Goal: Check status

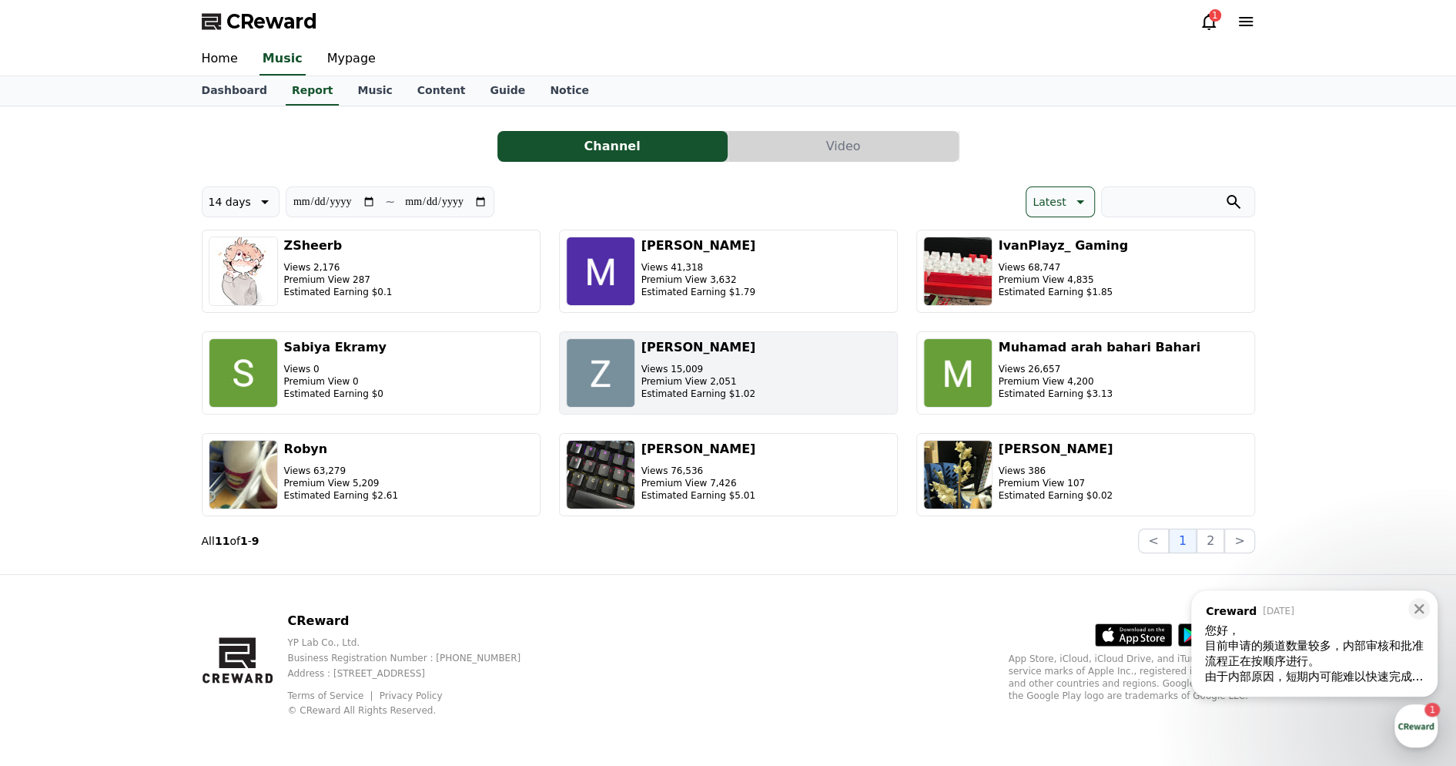
click at [611, 358] on img "button" at bounding box center [600, 372] width 69 height 69
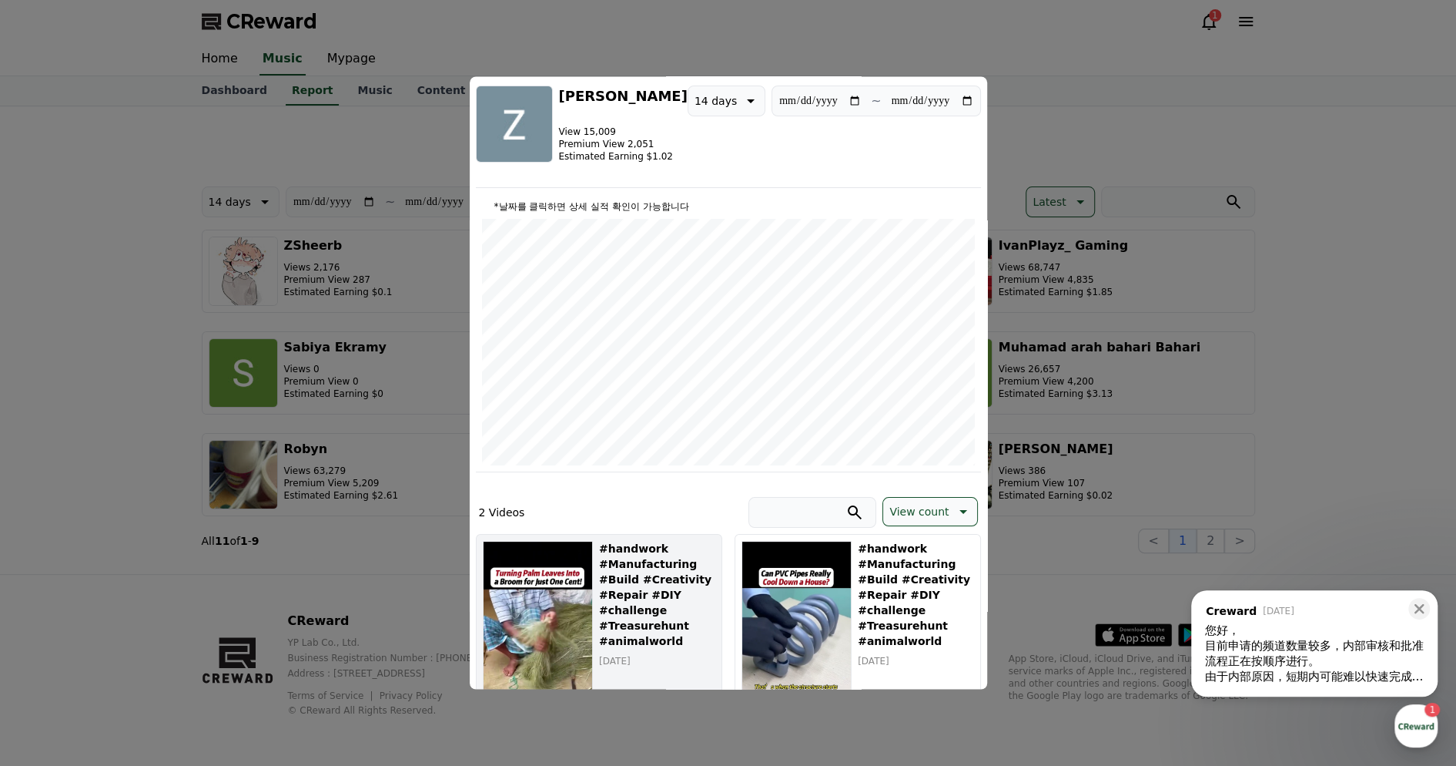
scroll to position [77, 0]
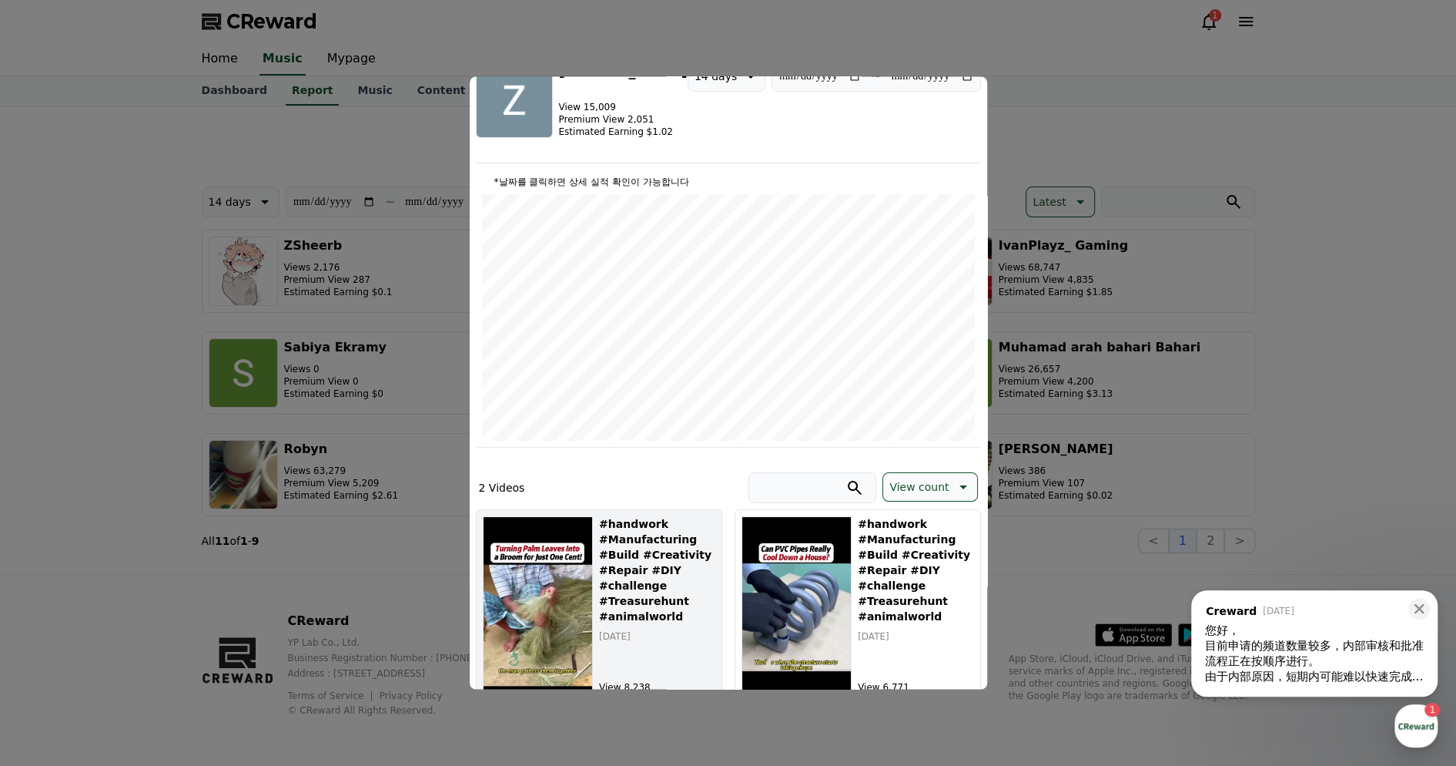
click at [595, 564] on button "#handwork #Manufacturing #Build #Creativity #Repair #DIY #challenge #Treasurehu…" at bounding box center [599, 617] width 246 height 216
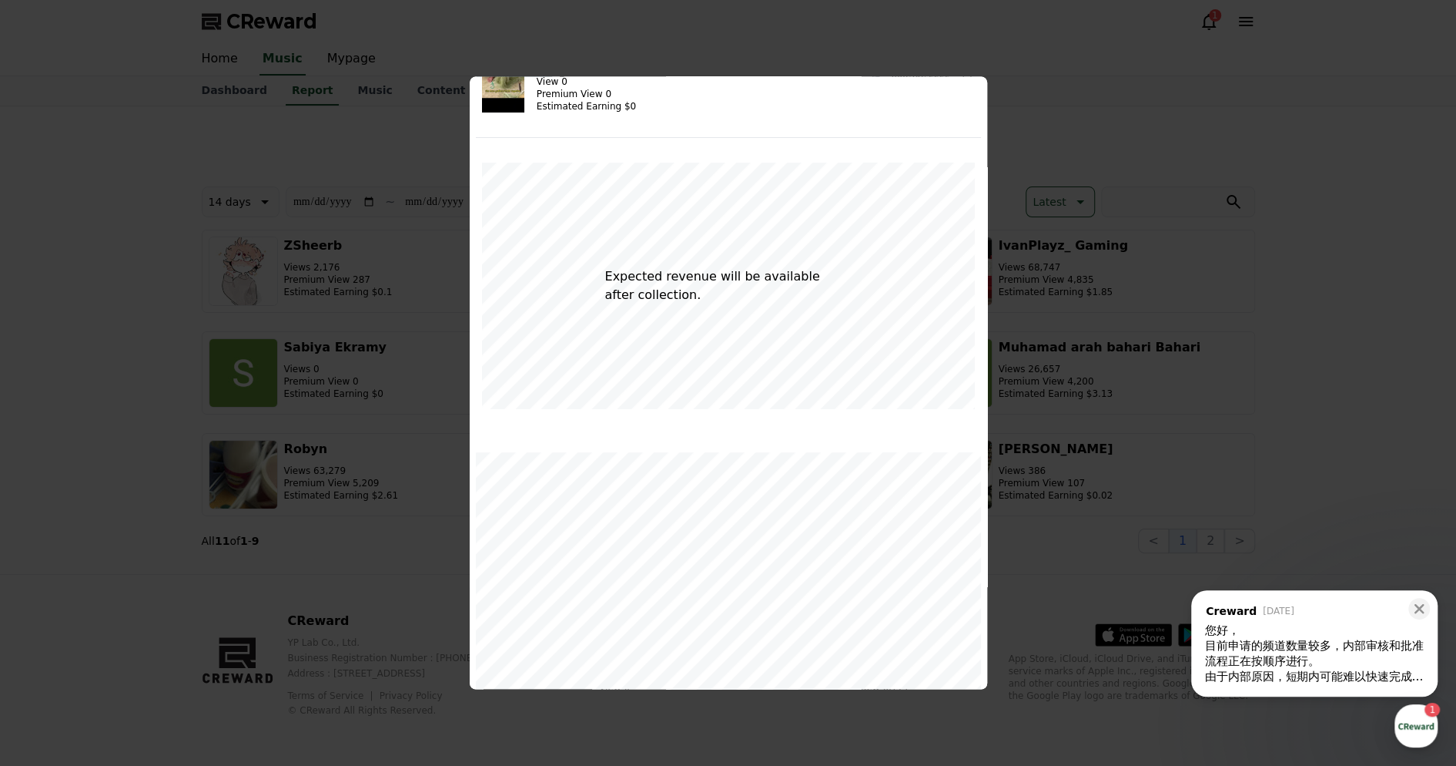
scroll to position [0, 0]
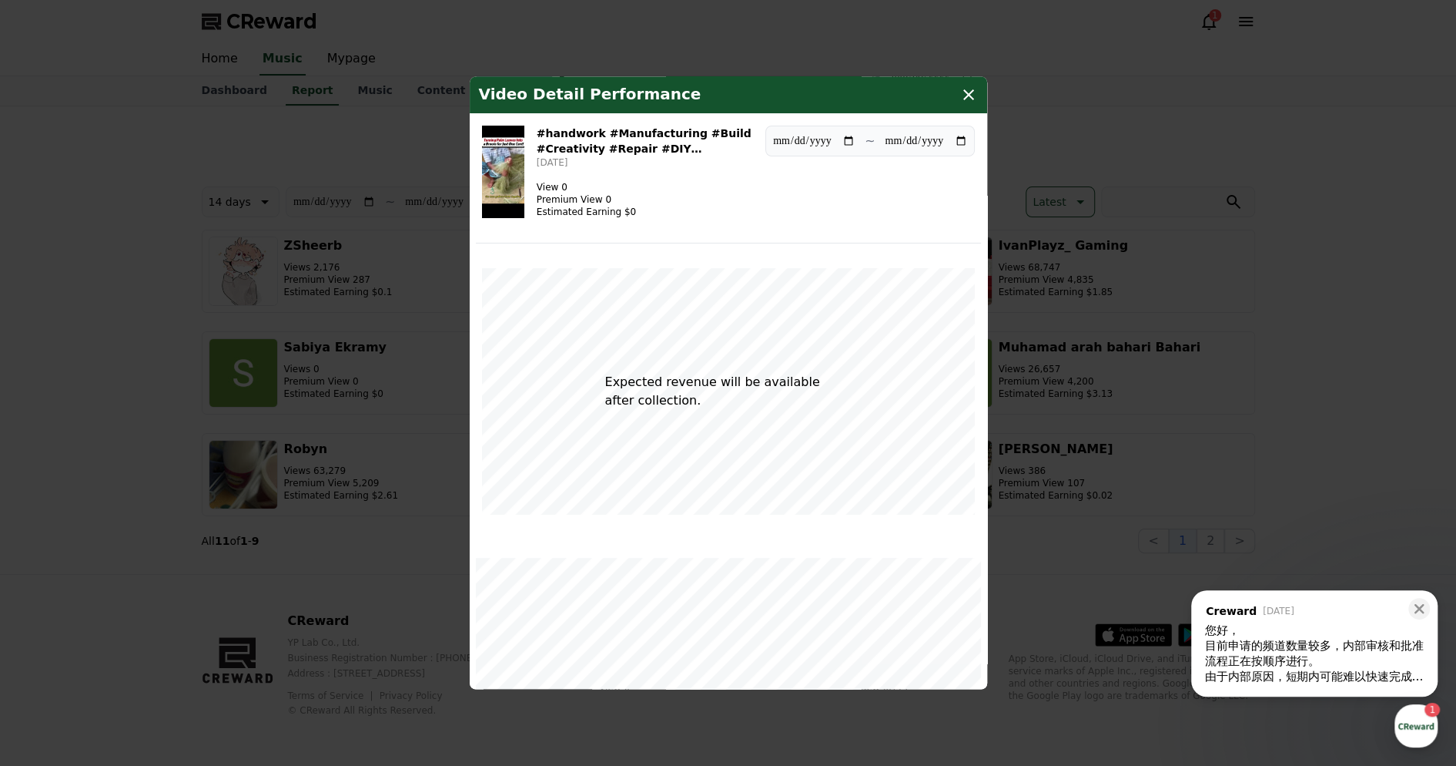
click at [970, 95] on icon "modal" at bounding box center [969, 94] width 18 height 18
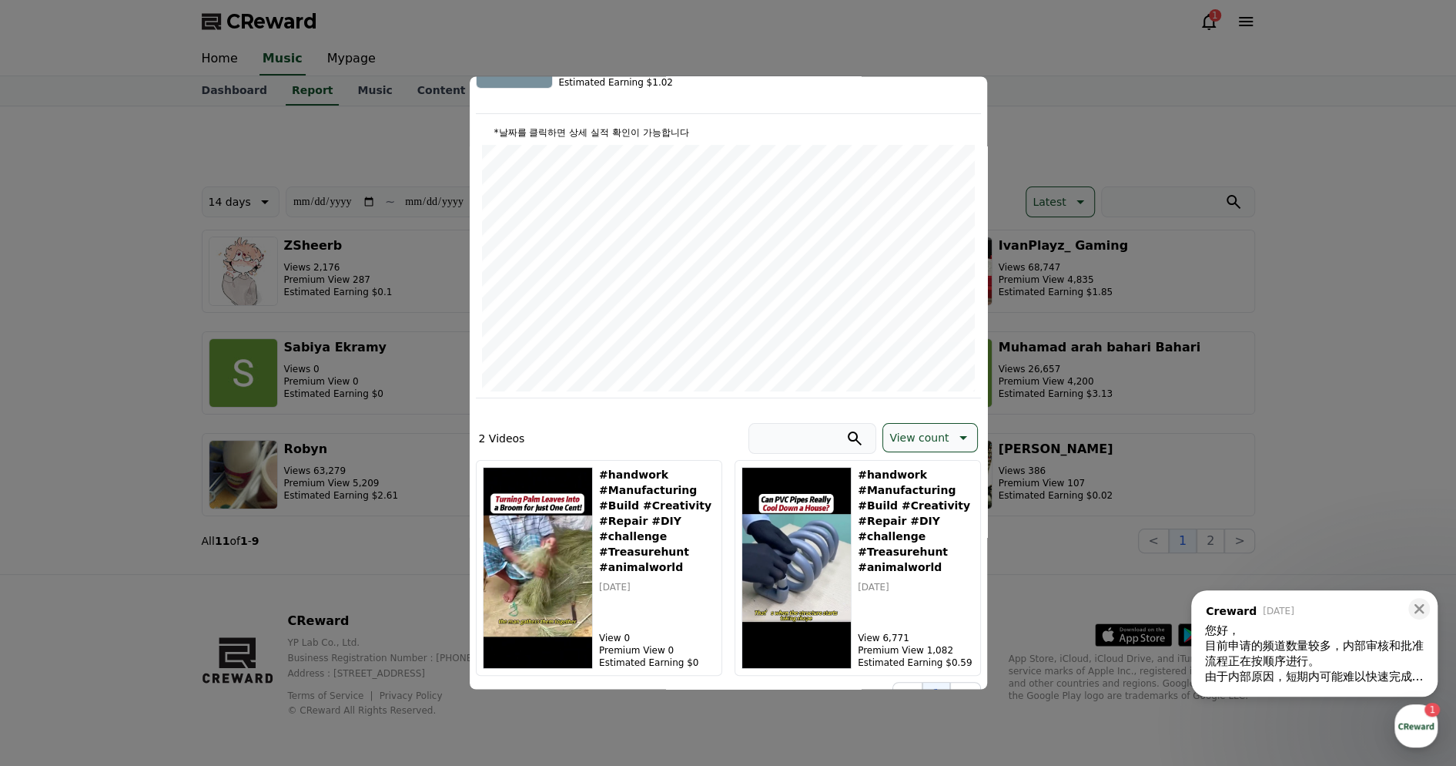
scroll to position [149, 0]
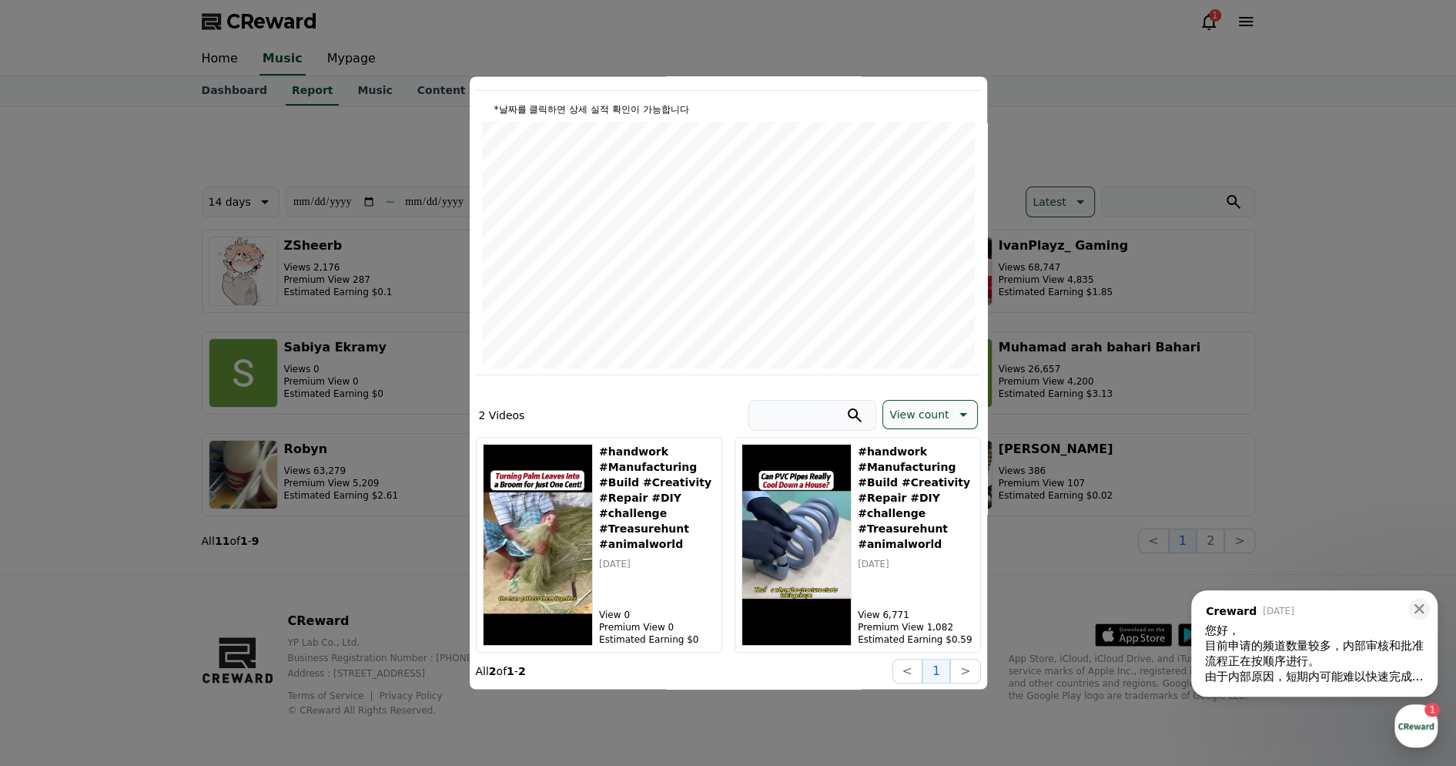
click at [1074, 70] on button "close modal" at bounding box center [728, 383] width 1456 height 766
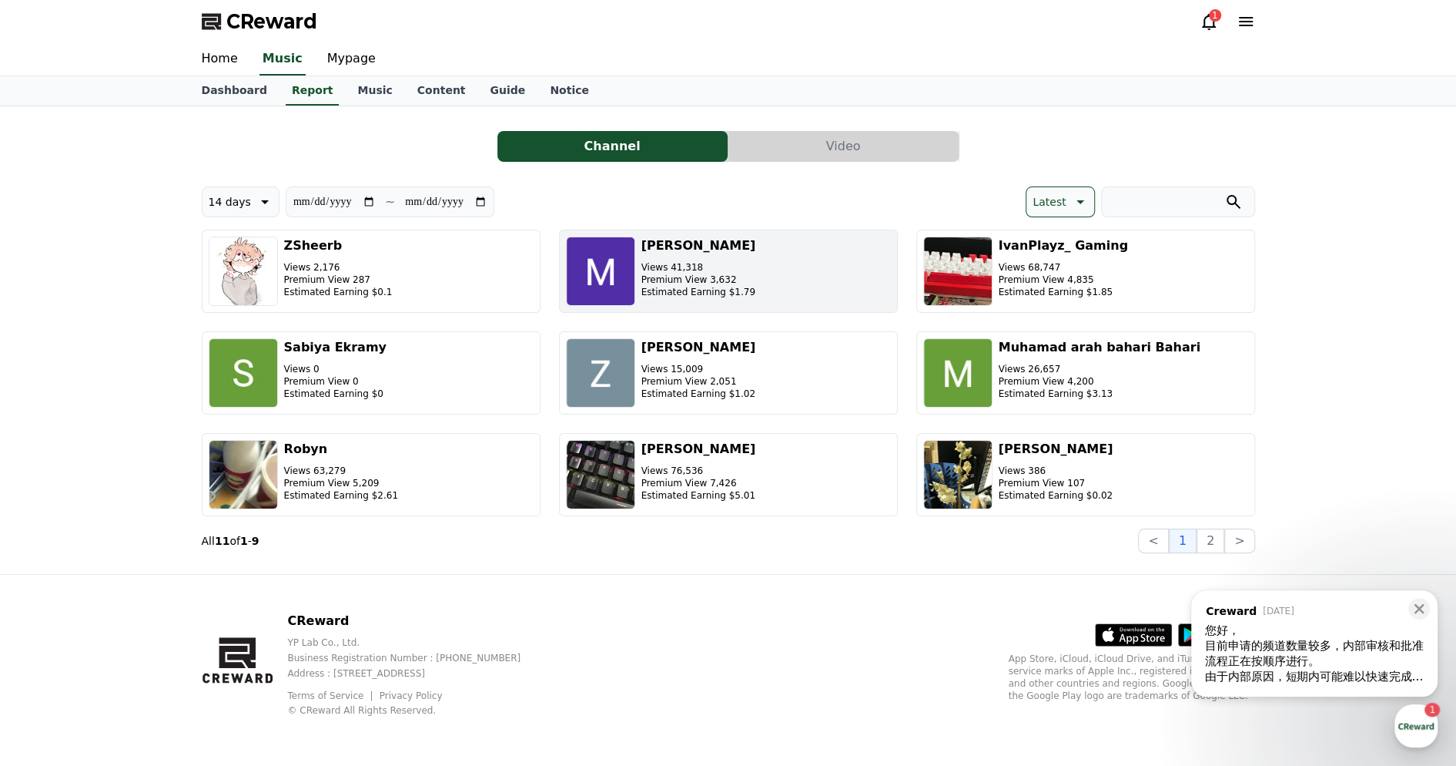
click at [637, 255] on button "[PERSON_NAME] Views 41,318 Premium View 3,632 Estimated Earning $1.79" at bounding box center [728, 271] width 339 height 83
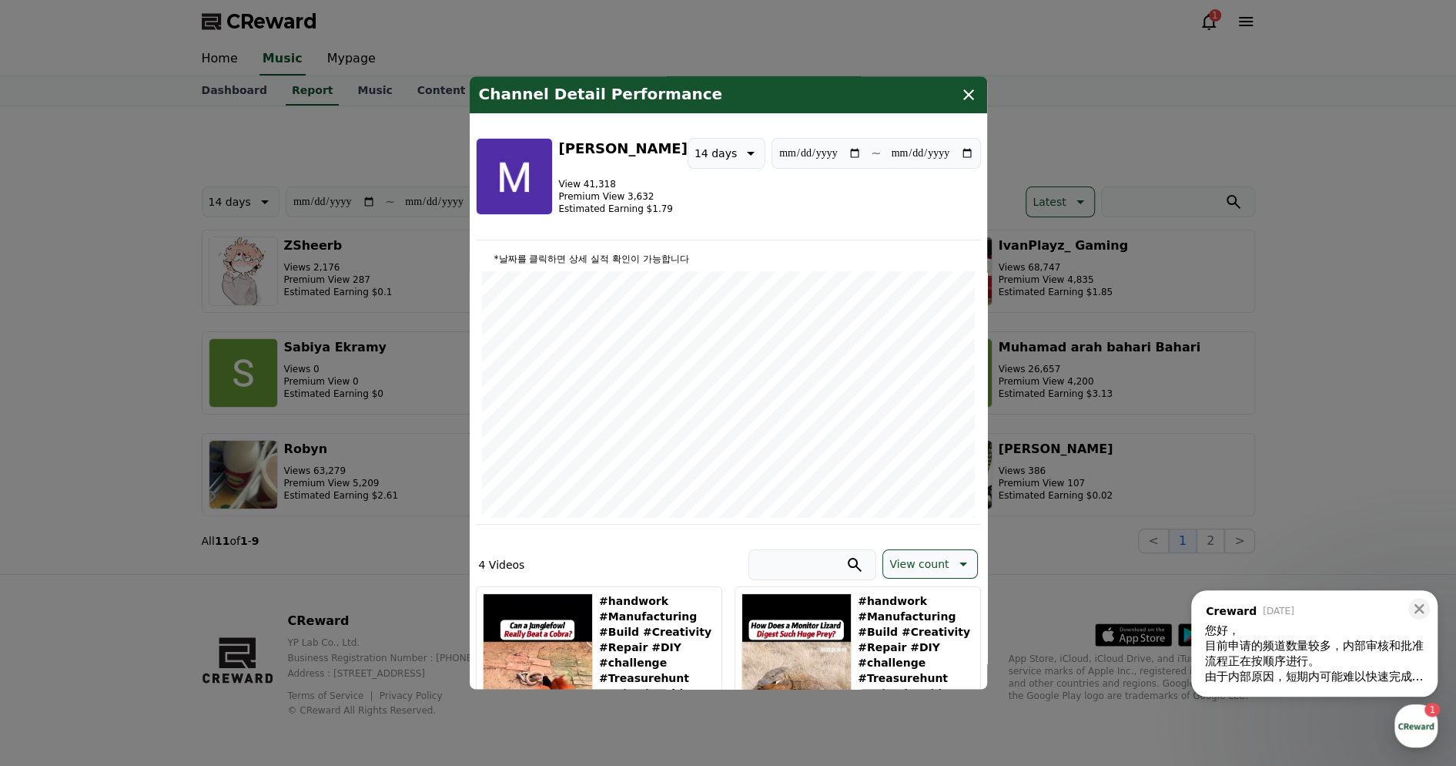
scroll to position [231, 0]
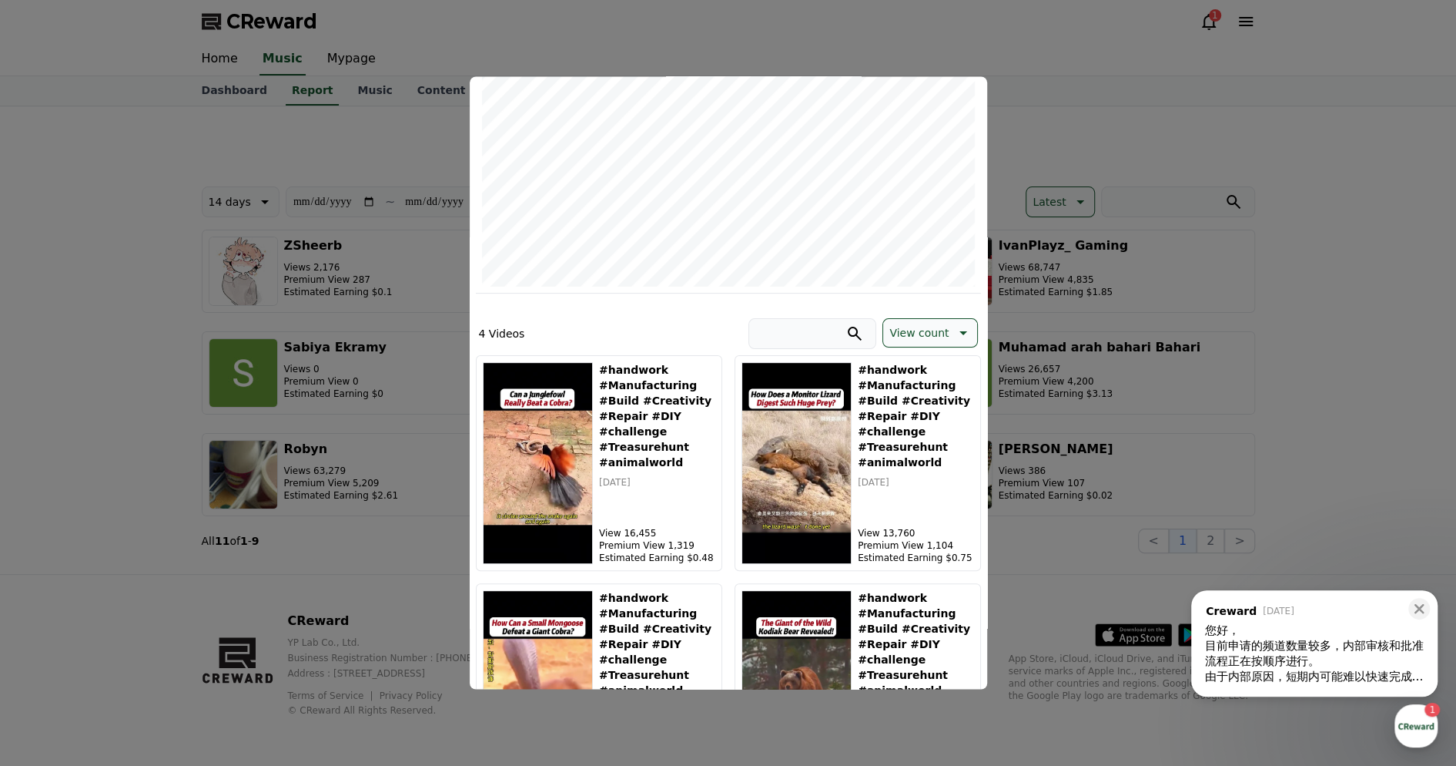
click at [1261, 122] on button "close modal" at bounding box center [728, 383] width 1456 height 766
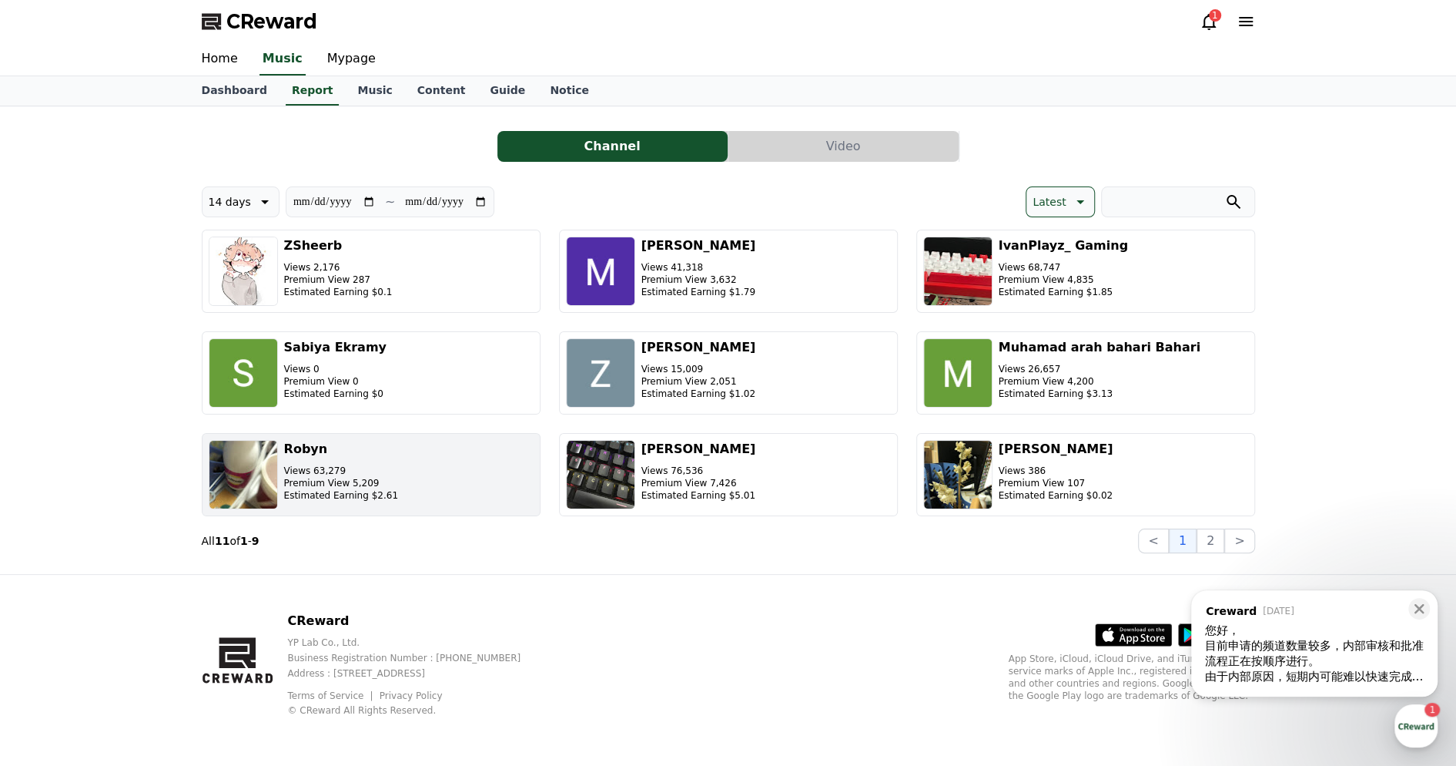
click at [313, 490] on p "Estimated Earning $2.61" at bounding box center [341, 495] width 114 height 12
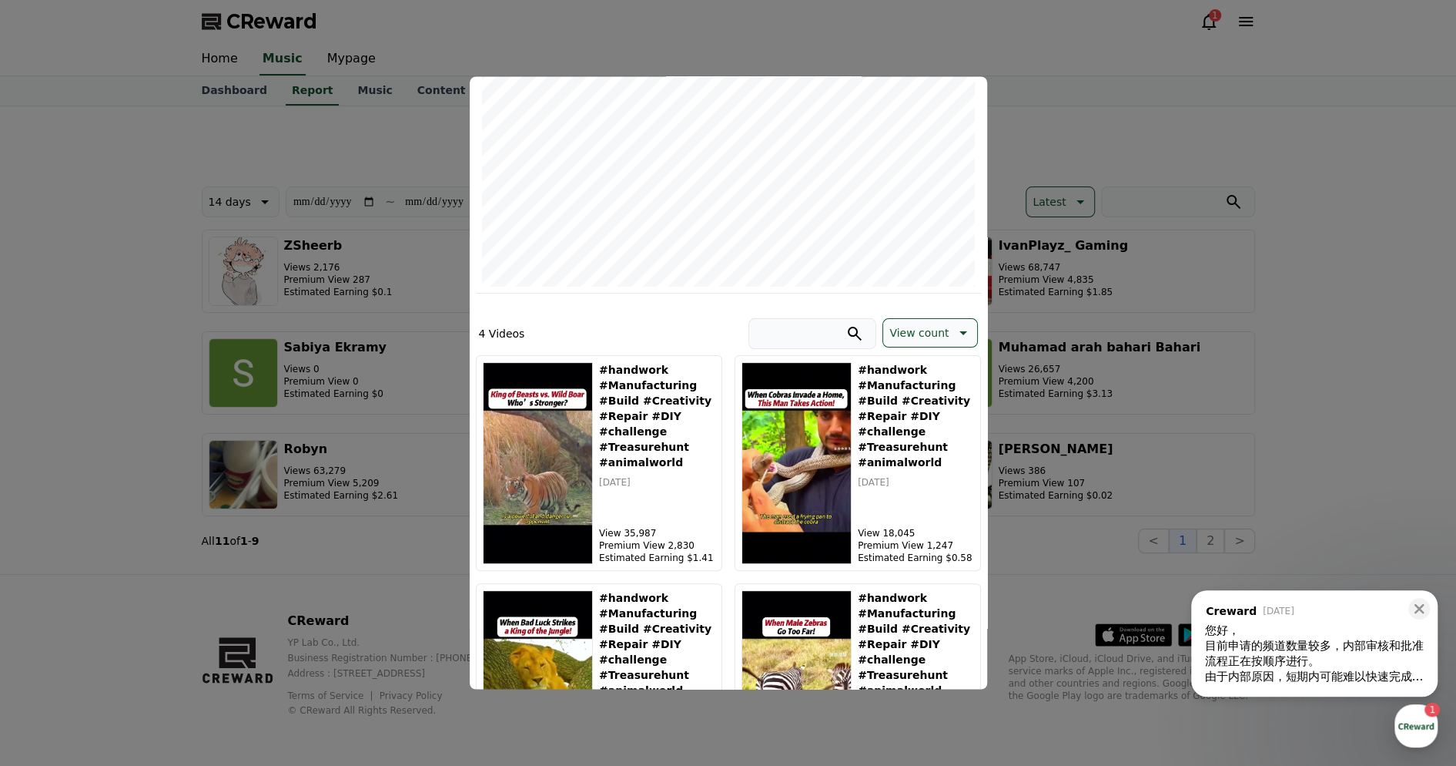
click at [1372, 312] on button "close modal" at bounding box center [728, 383] width 1456 height 766
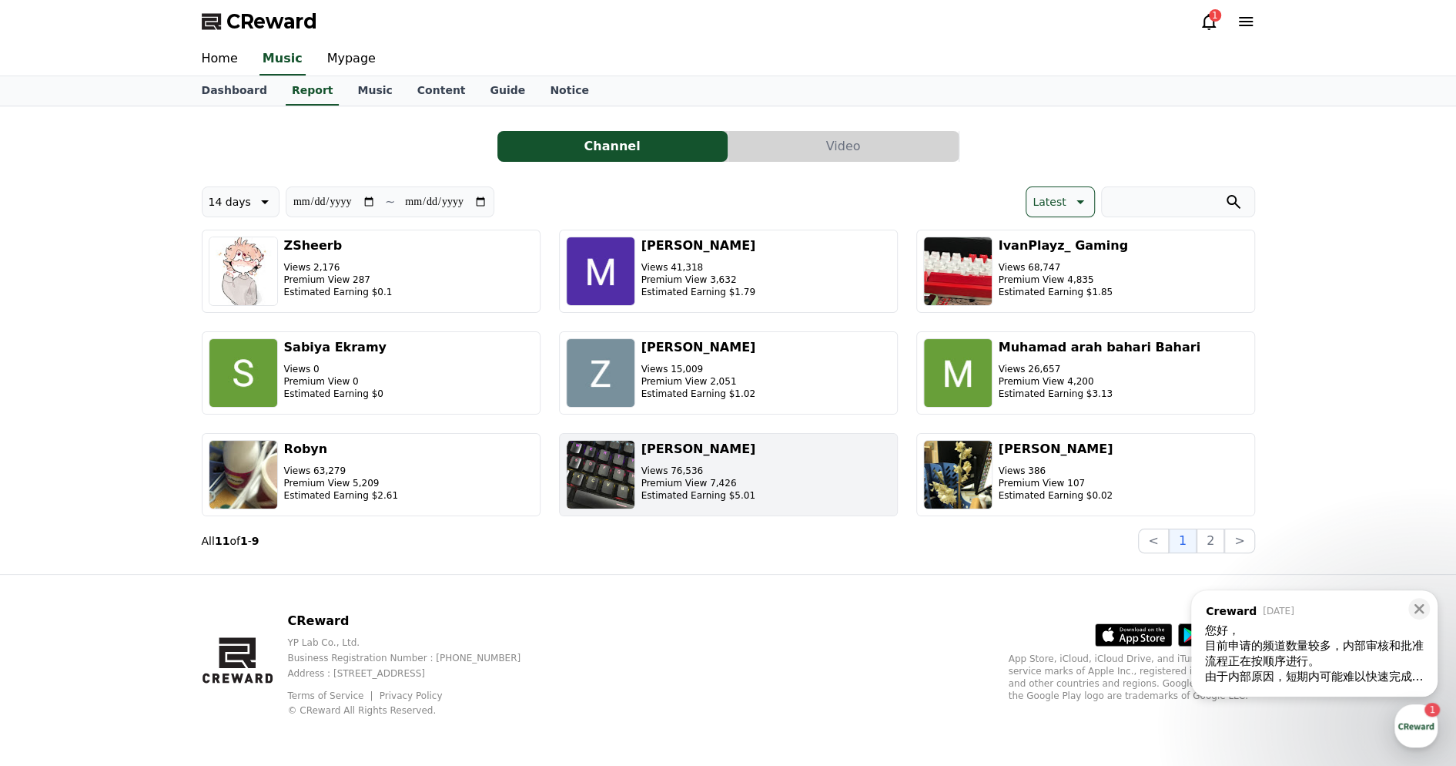
click at [615, 463] on img "button" at bounding box center [600, 474] width 69 height 69
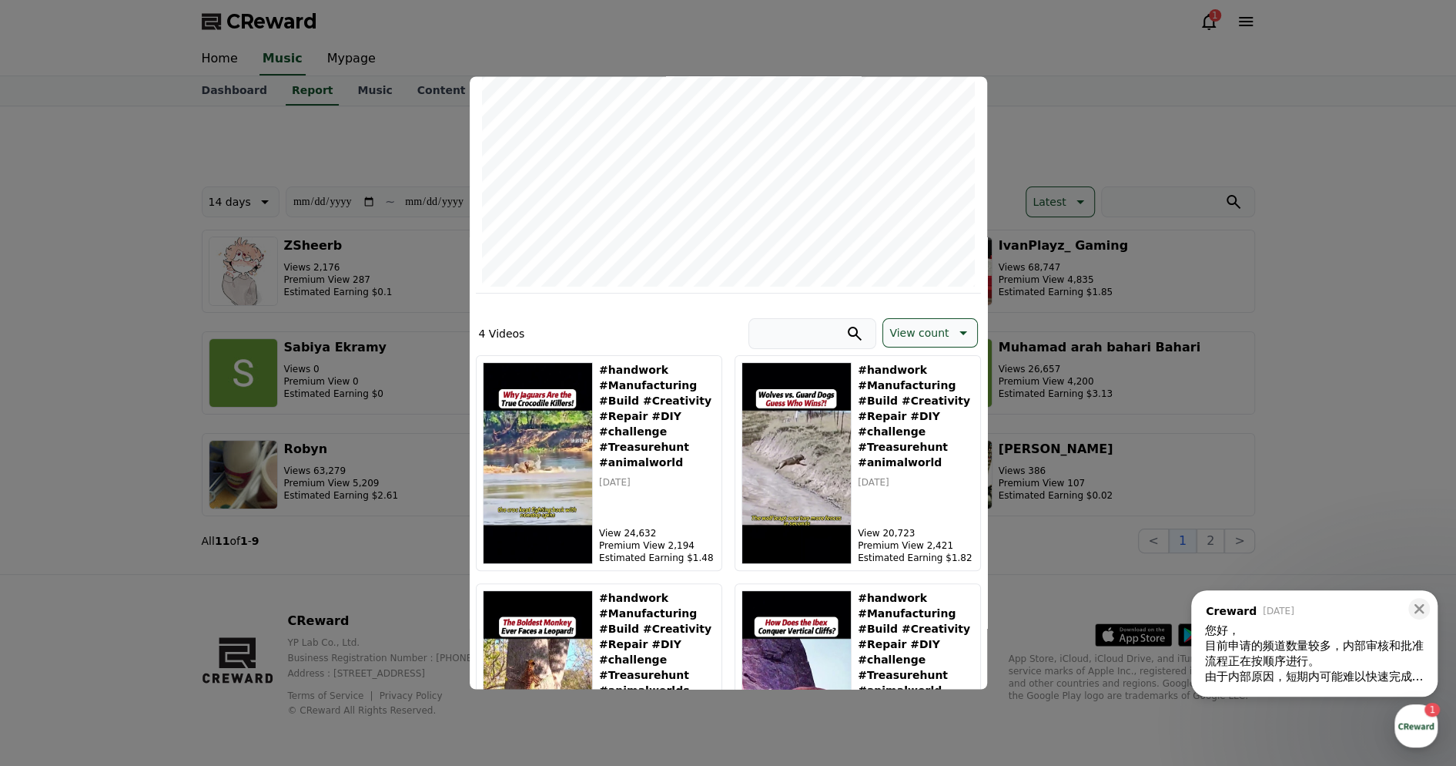
click at [1337, 364] on button "close modal" at bounding box center [728, 383] width 1456 height 766
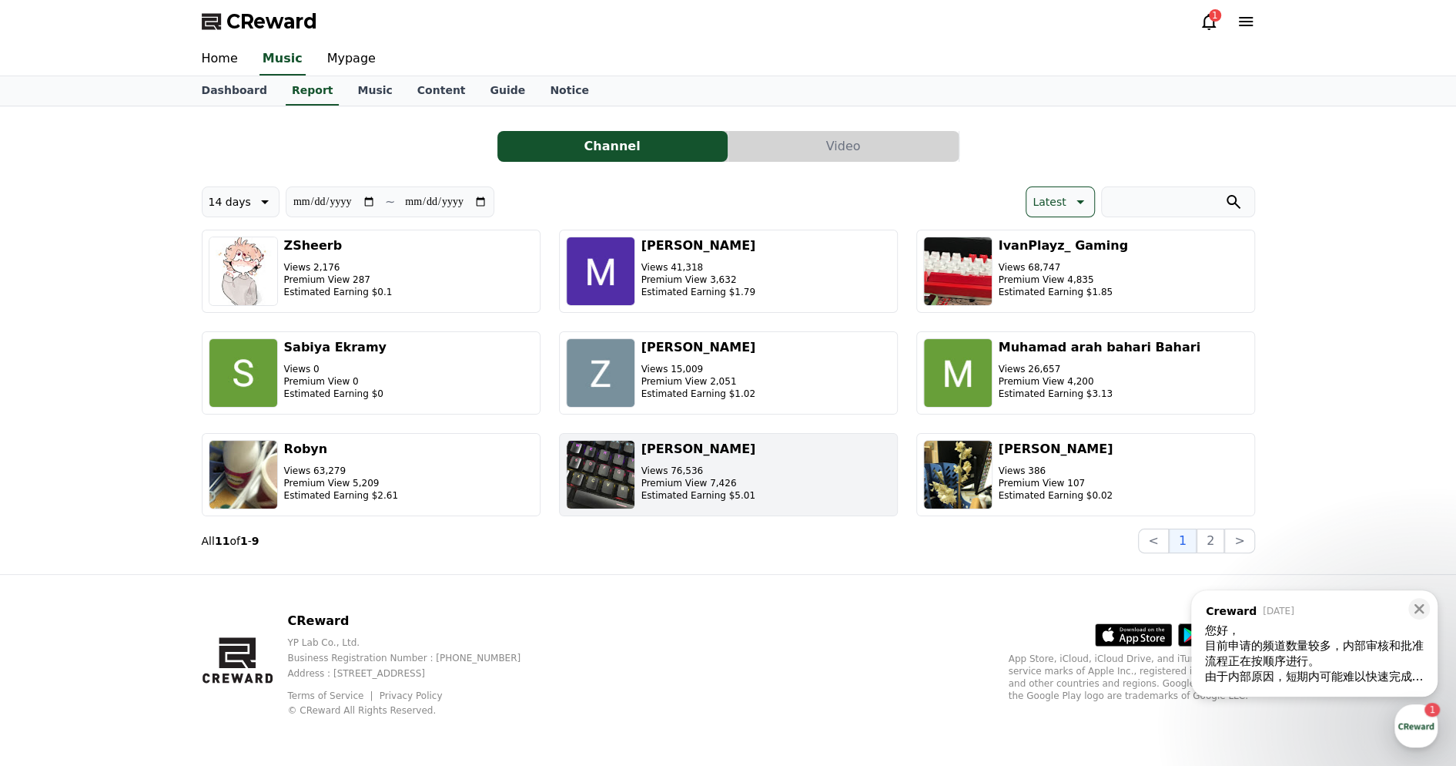
click at [617, 467] on img "button" at bounding box center [600, 474] width 69 height 69
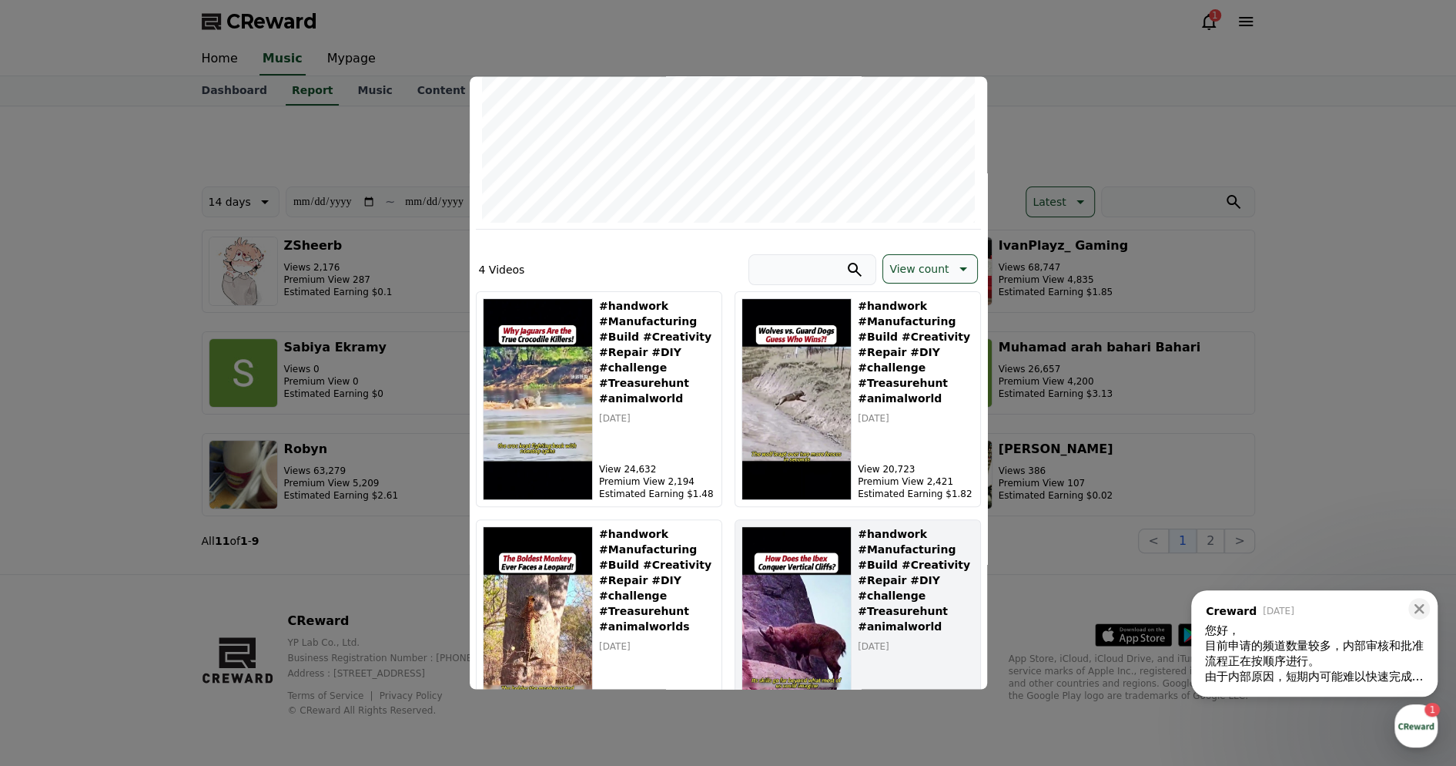
scroll to position [377, 0]
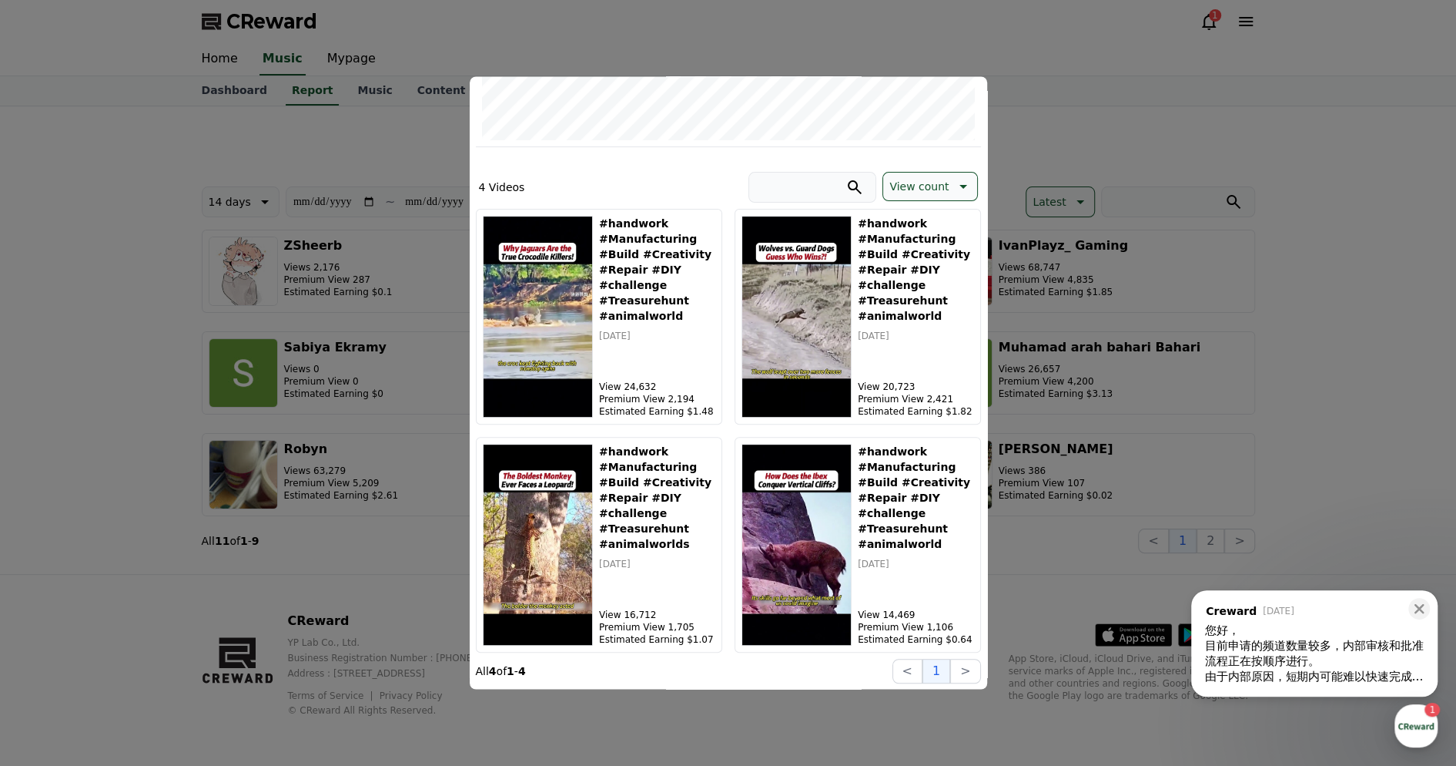
click at [1382, 327] on button "close modal" at bounding box center [728, 383] width 1456 height 766
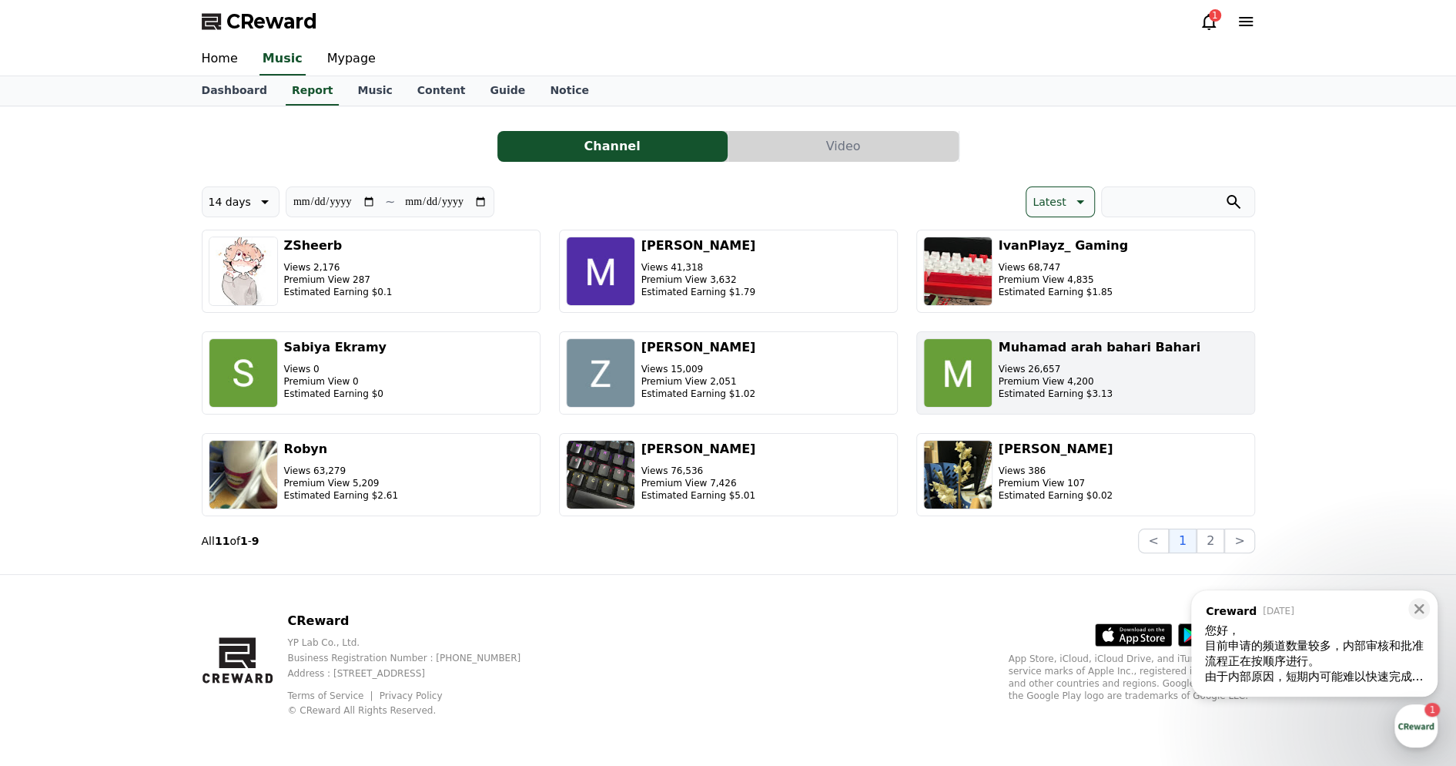
click at [960, 374] on img "button" at bounding box center [957, 372] width 69 height 69
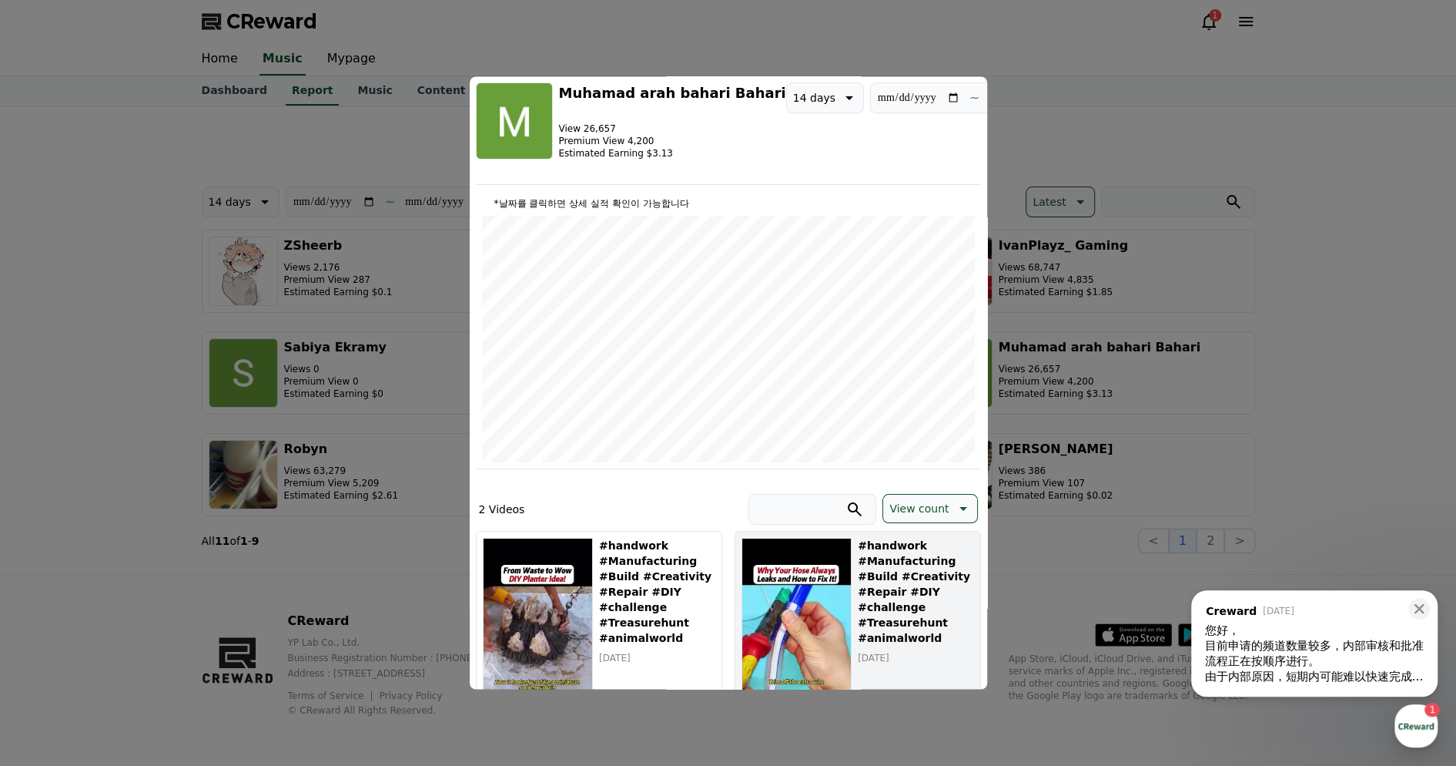
scroll to position [149, 0]
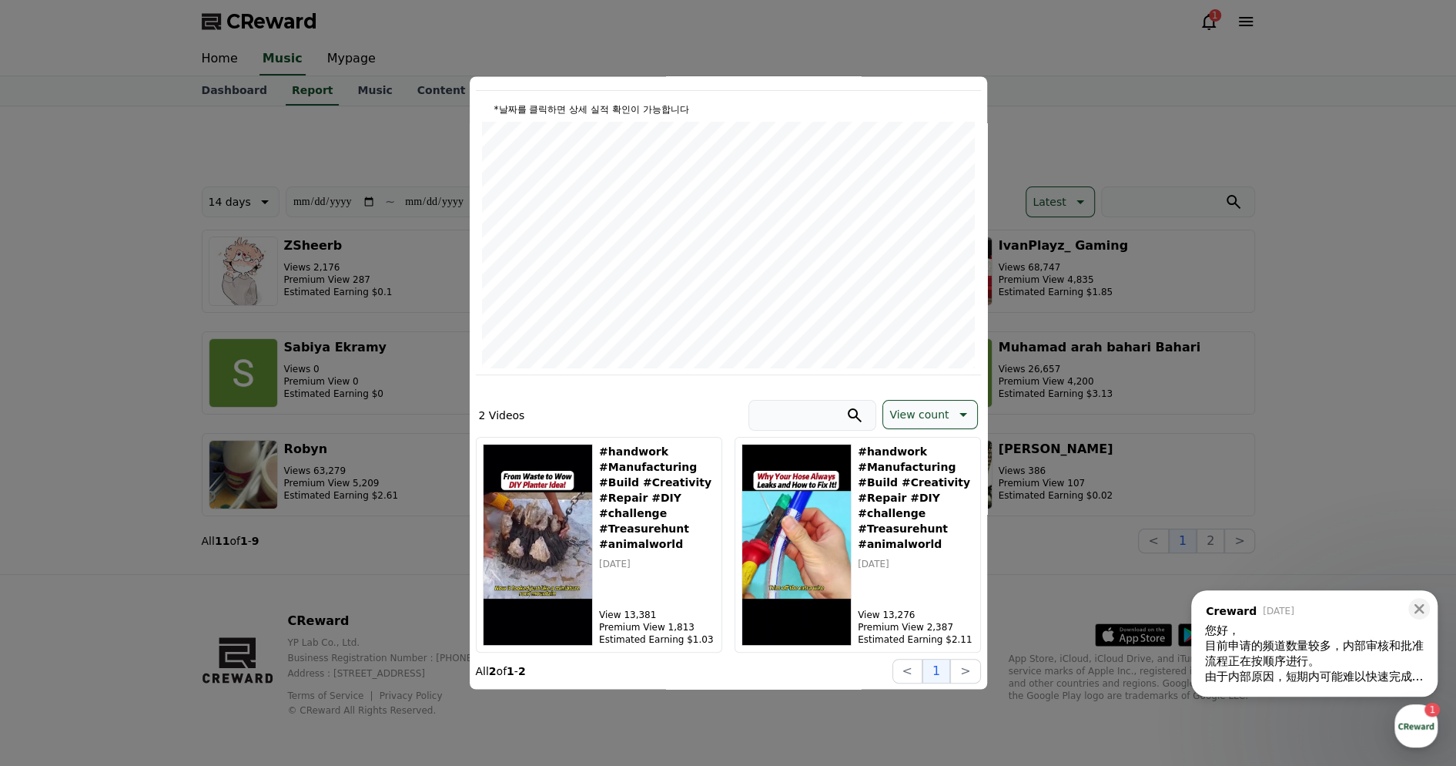
click at [1394, 215] on button "close modal" at bounding box center [728, 383] width 1456 height 766
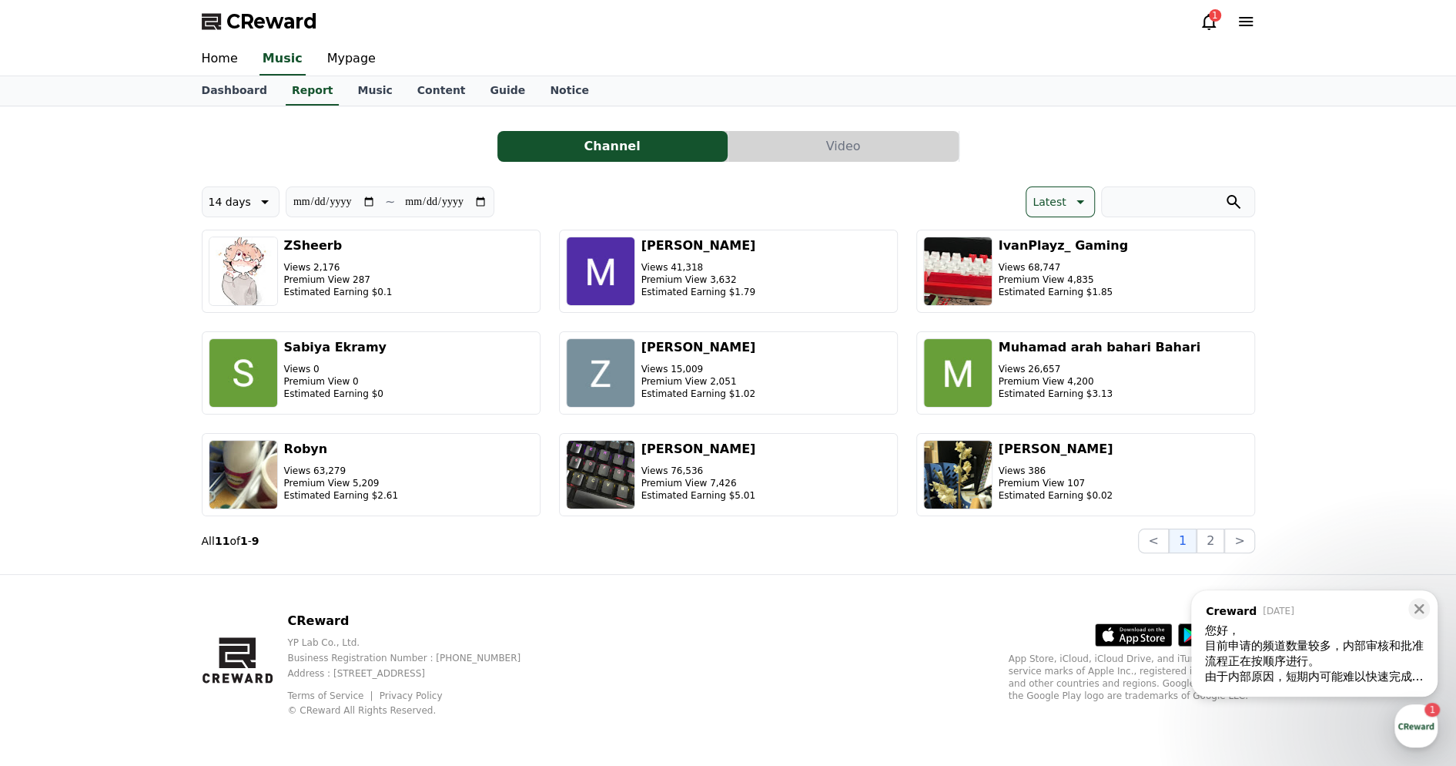
click at [1281, 677] on div "由于内部原因，短期内可能难以快速完成审批。" at bounding box center [1314, 675] width 219 height 15
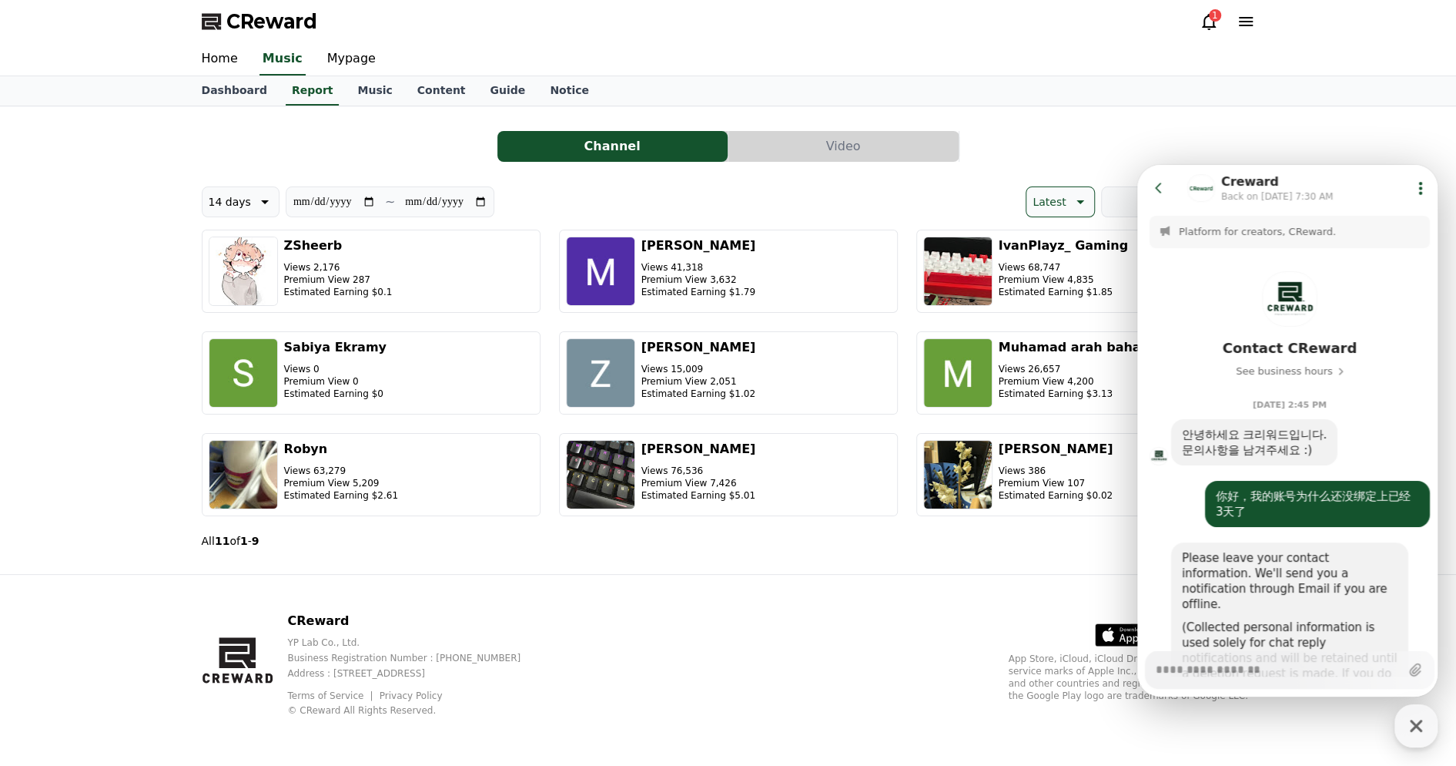
scroll to position [377, 0]
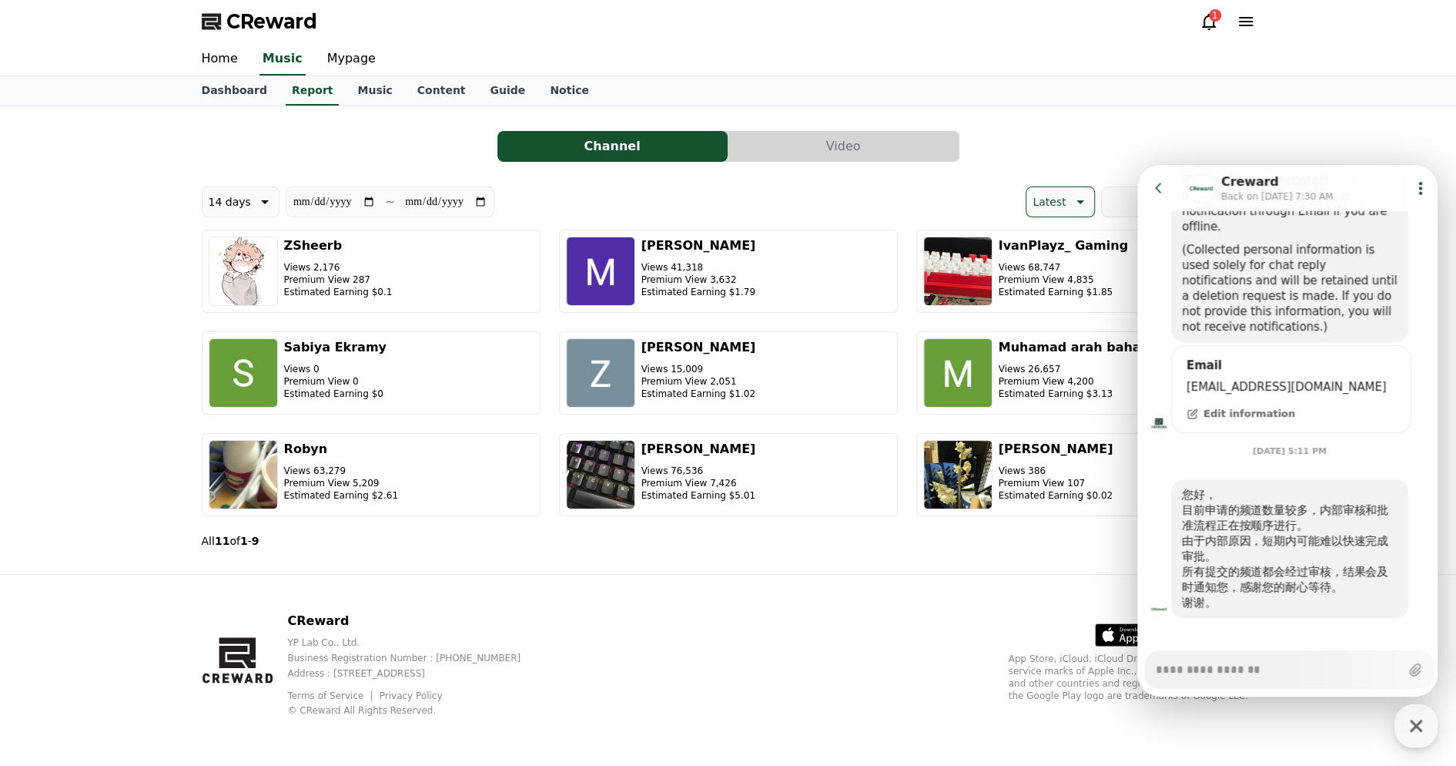
click at [1214, 27] on icon at bounding box center [1209, 22] width 14 height 16
click at [1208, 28] on icon at bounding box center [1209, 21] width 18 height 18
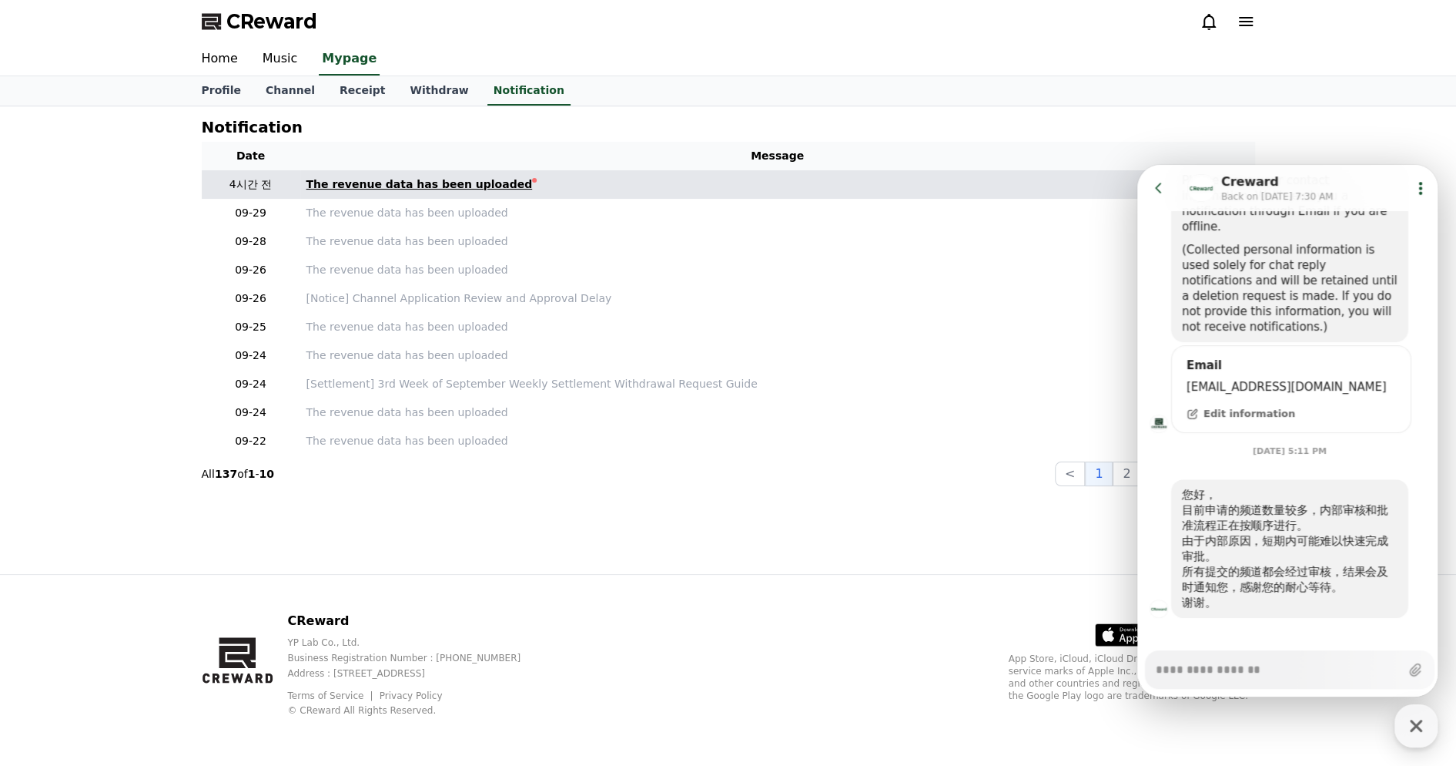
click at [475, 180] on div "The revenue data has been uploaded" at bounding box center [420, 184] width 226 height 16
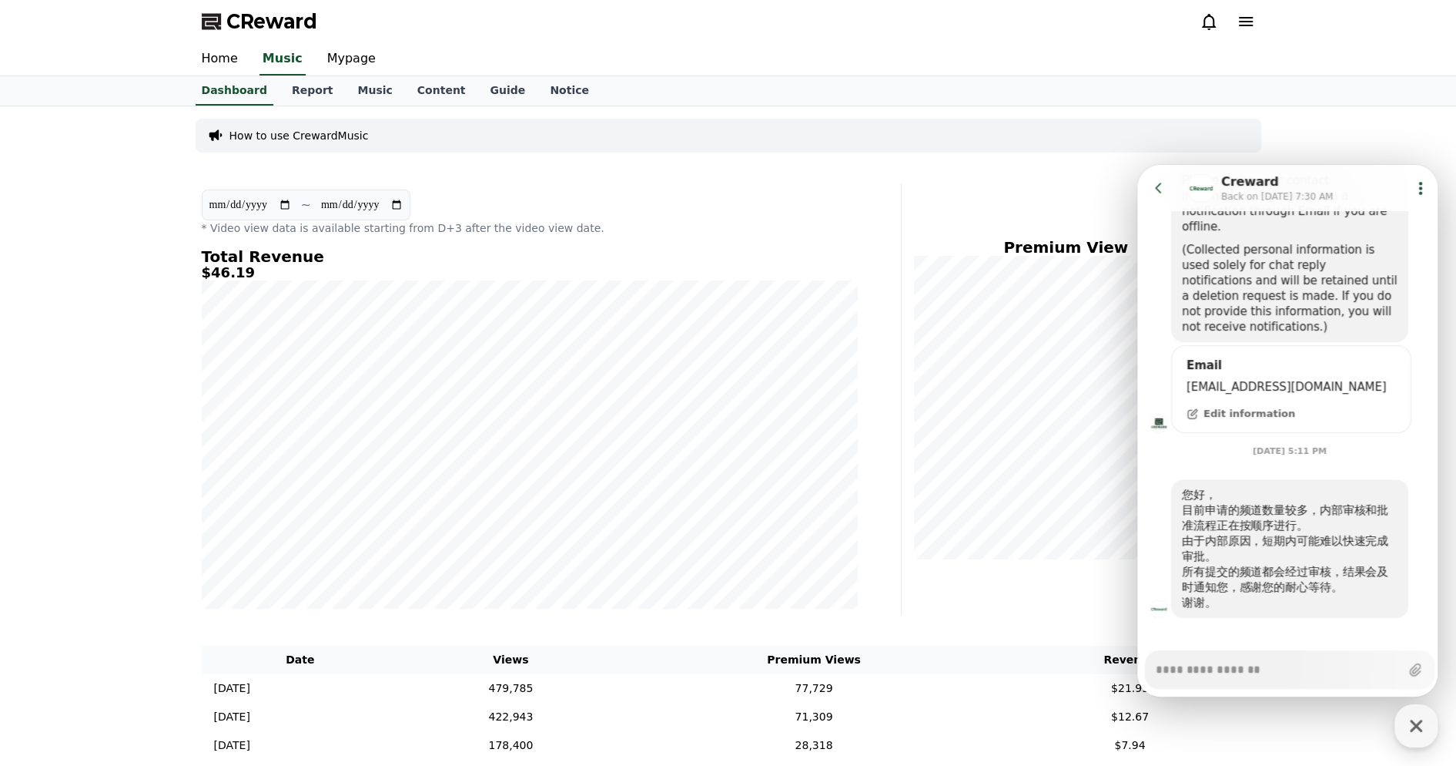
type textarea "*"
